Goal: Find specific page/section: Find specific page/section

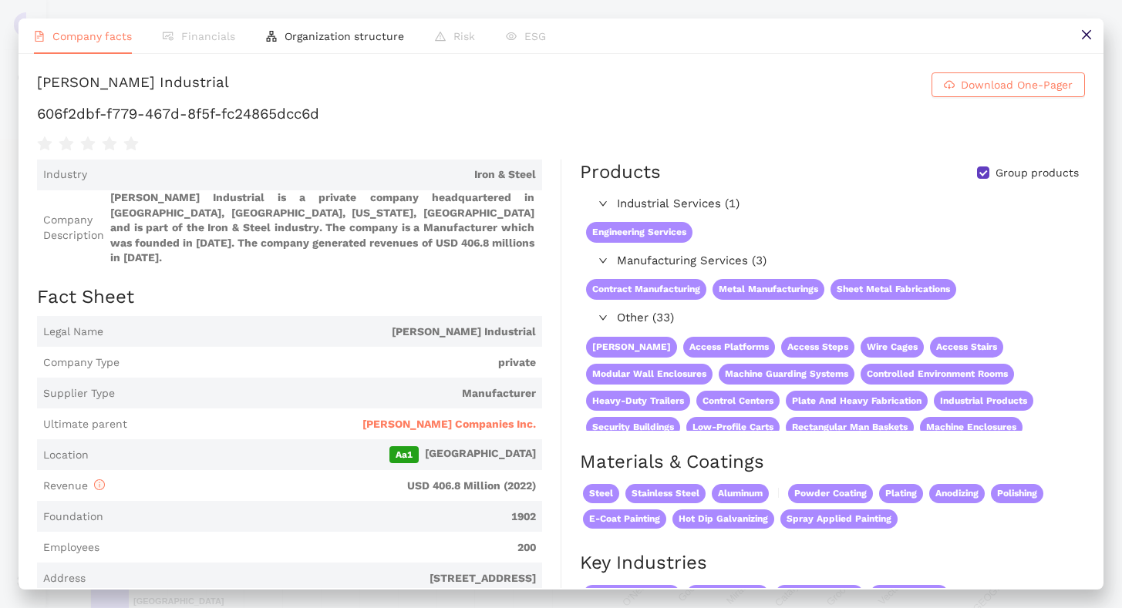
scroll to position [290, 0]
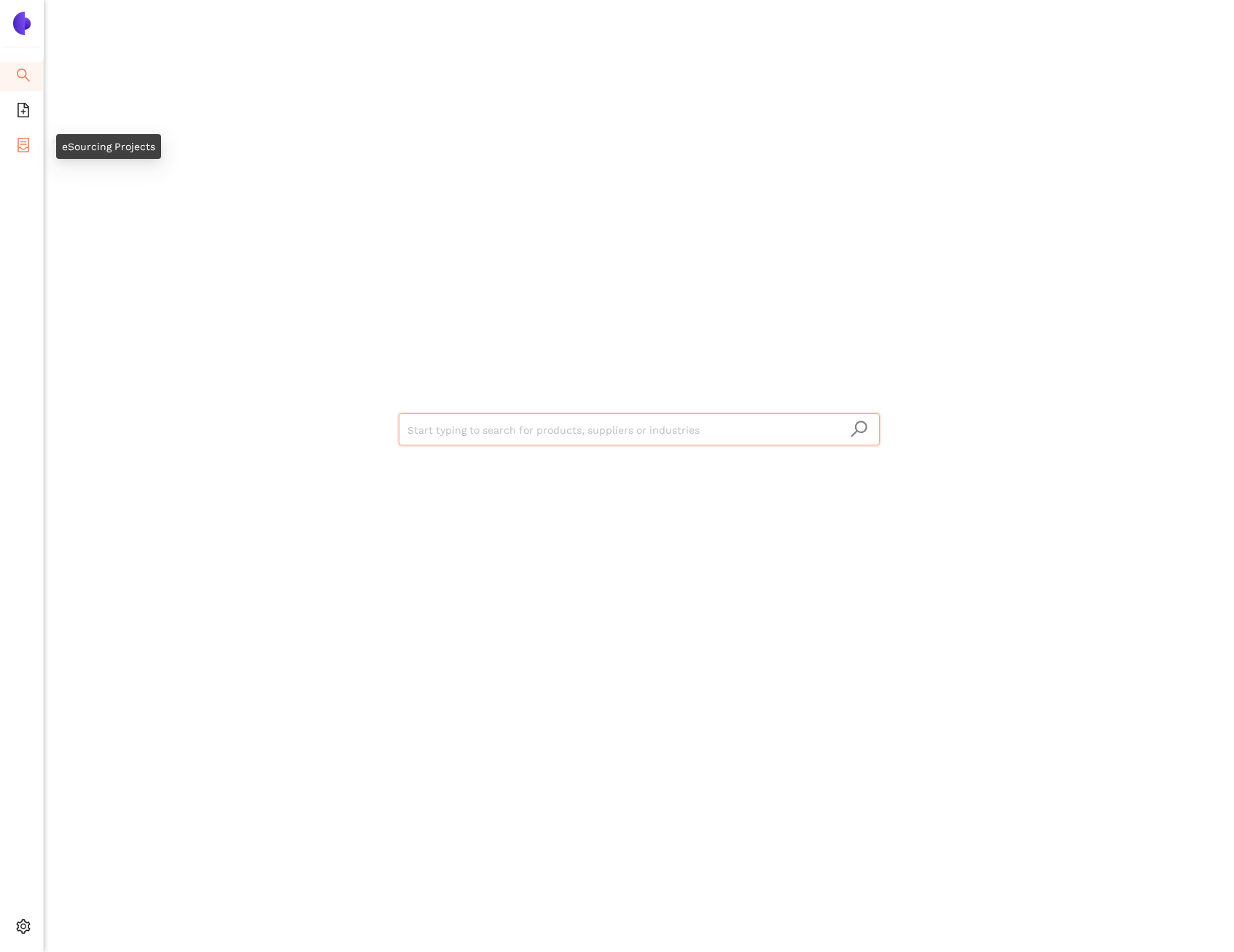
click at [23, 136] on span "container" at bounding box center [23, 147] width 14 height 29
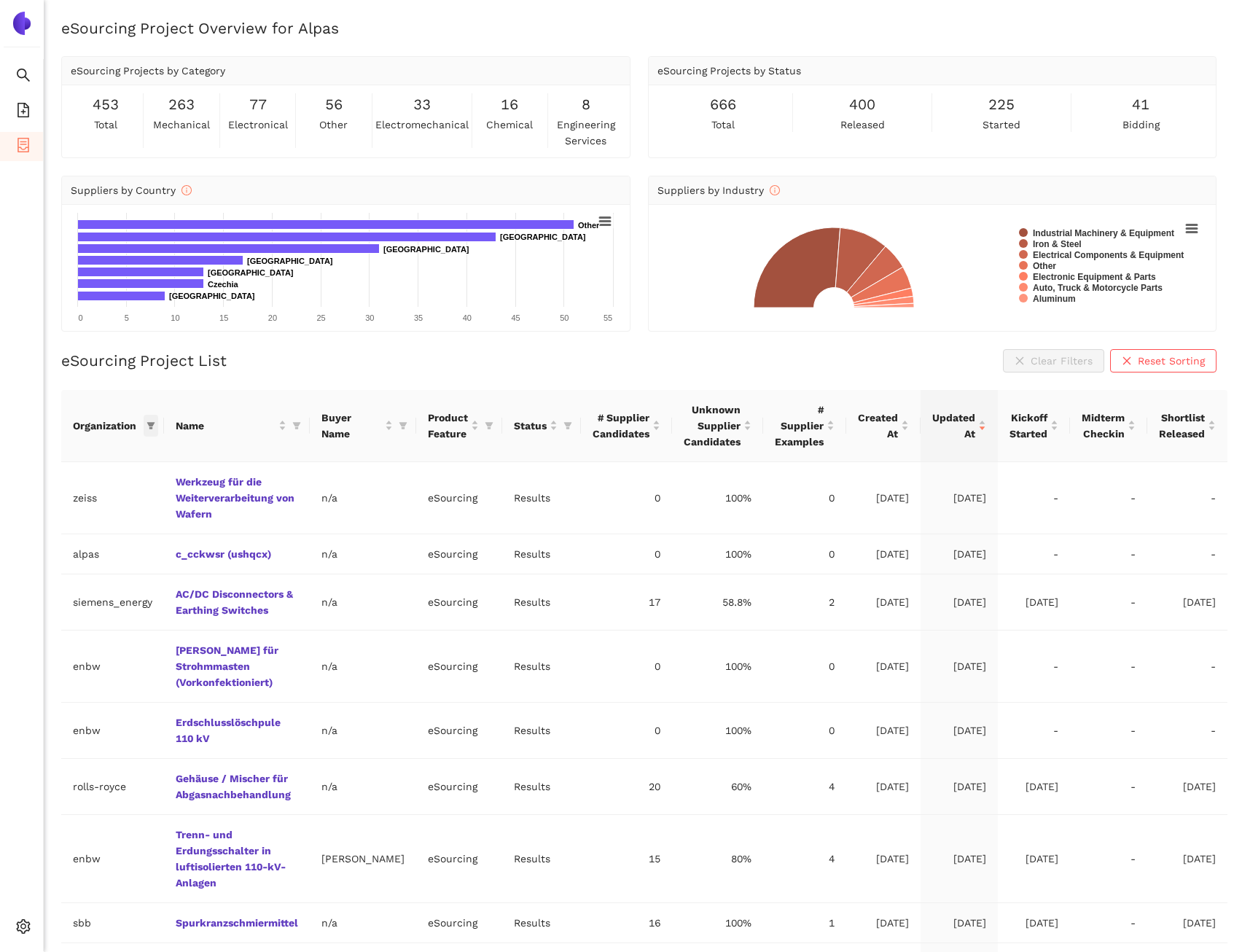
click at [144, 427] on span at bounding box center [150, 425] width 14 height 22
click at [147, 454] on span at bounding box center [98, 456] width 158 height 24
type input "b"
type input "r"
type input "b"
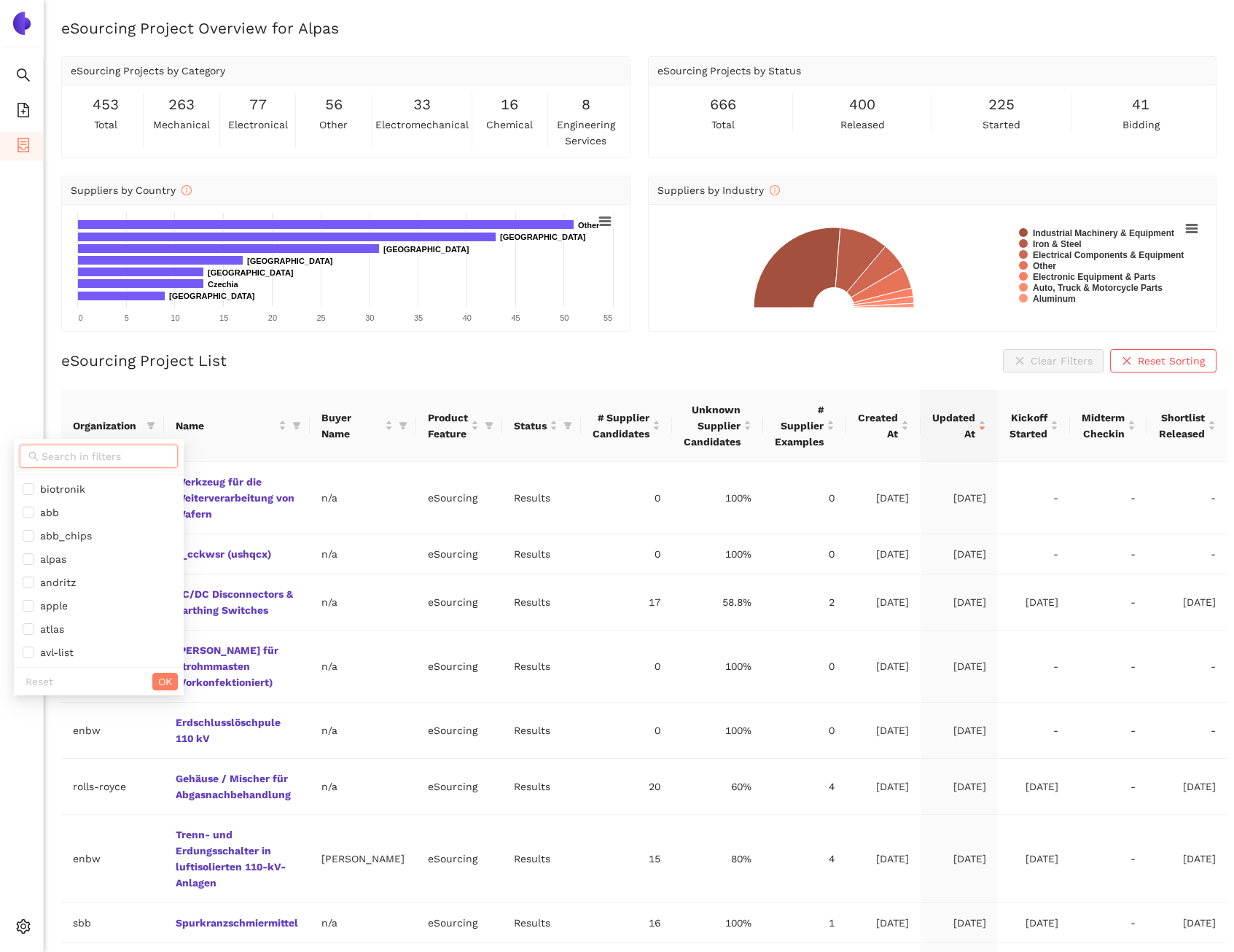
click at [33, 366] on ul "Search eSourcing Templates eSourcing Projects Settings" at bounding box center [22, 505] width 43 height 892
click at [20, 109] on icon "file-add" at bounding box center [23, 110] width 14 height 14
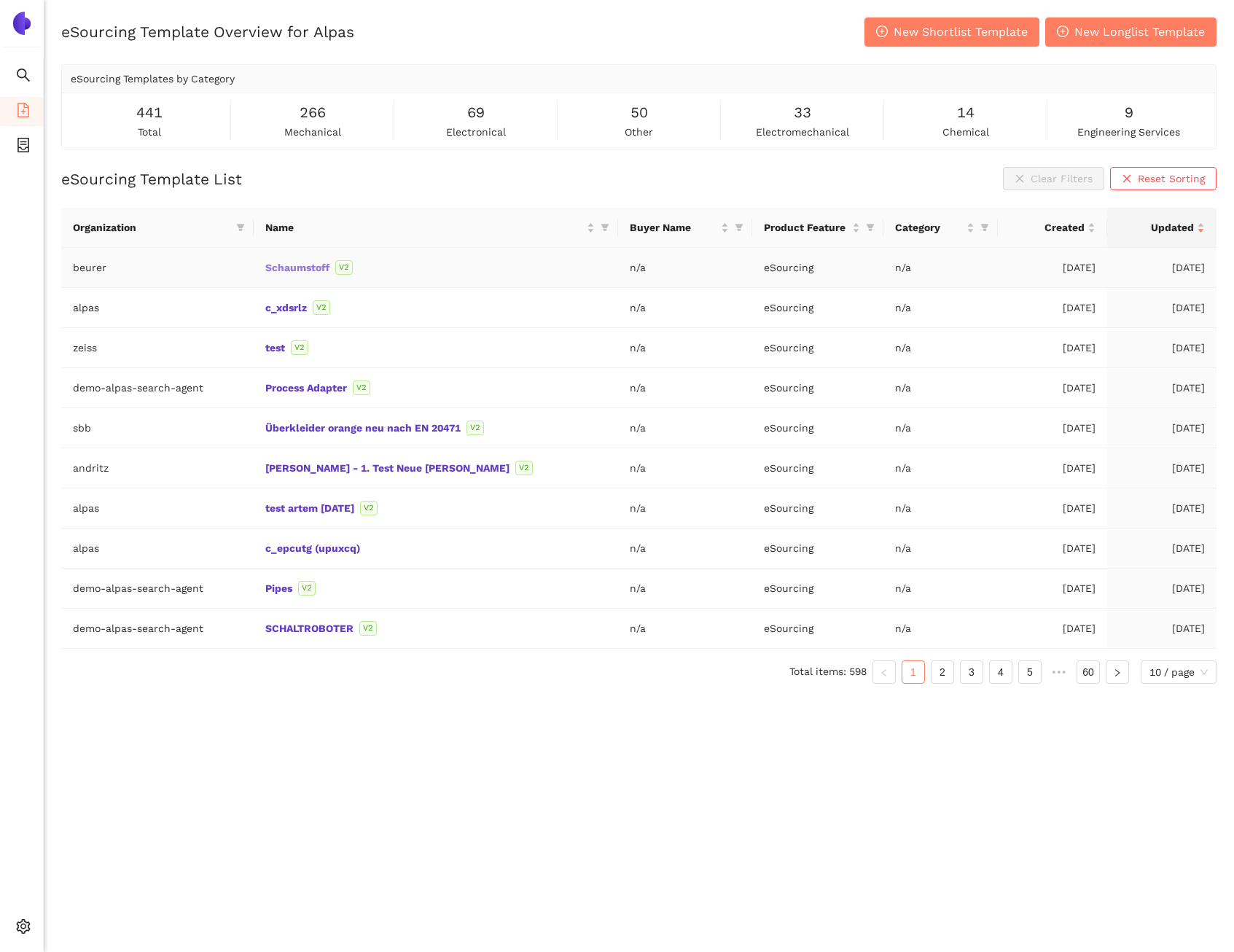
click at [0, 0] on link "Schaumstoff" at bounding box center [0, 0] width 0 height 0
